Goal: Transaction & Acquisition: Purchase product/service

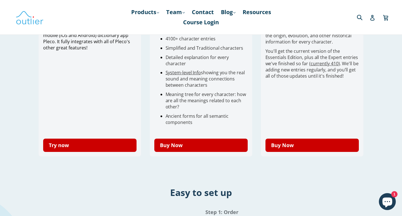
scroll to position [226, 0]
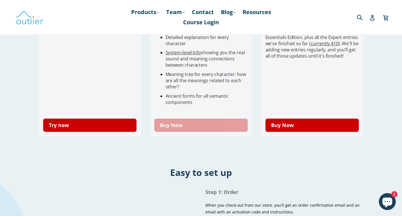
click at [171, 118] on link "Buy Now" at bounding box center [201, 124] width 94 height 13
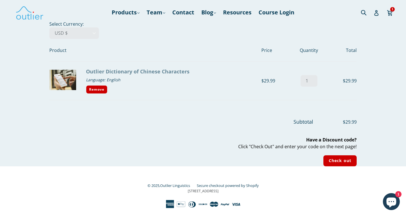
click at [145, 69] on link "Outlier Dictionary of Chinese Characters" at bounding box center [137, 71] width 103 height 7
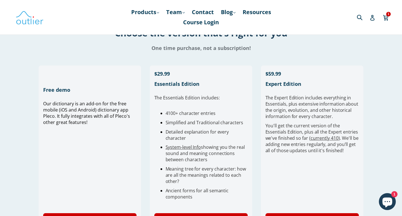
scroll to position [169, 0]
